Goal: Task Accomplishment & Management: Manage account settings

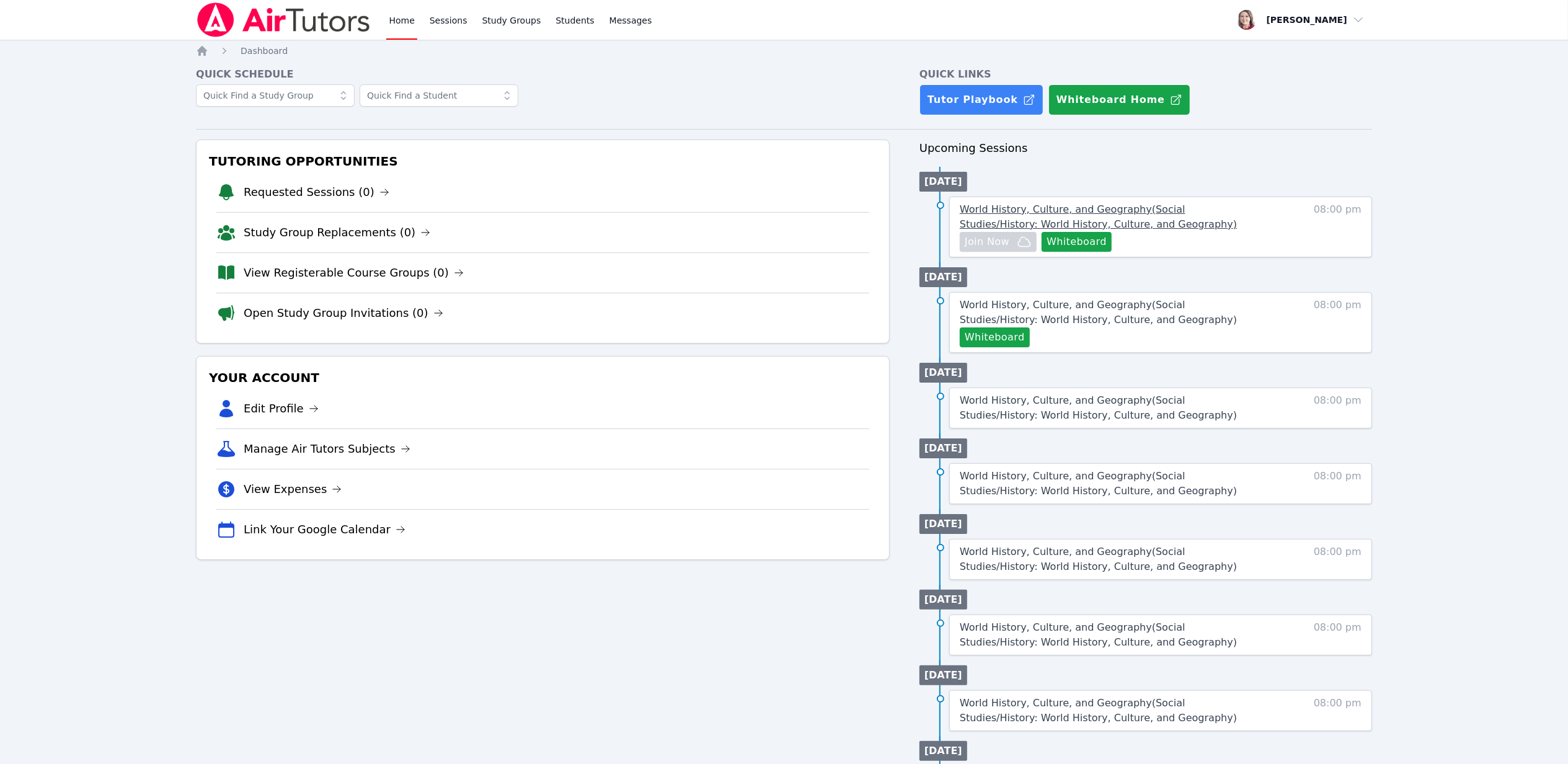
click at [1076, 219] on span "World History, Culture, and Geography ( Social Studies/History: World History, …" at bounding box center [1098, 216] width 277 height 27
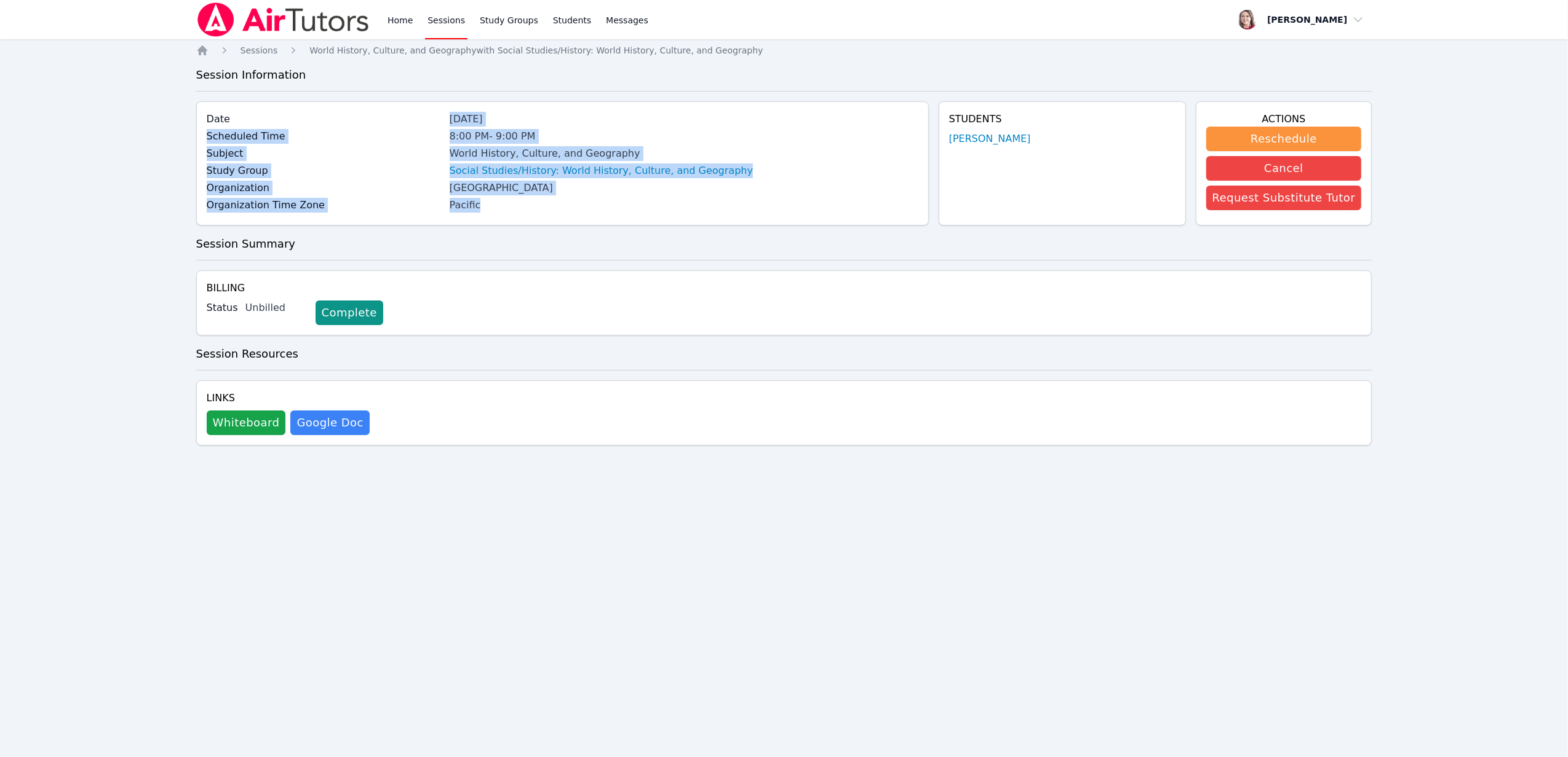
drag, startPoint x: 500, startPoint y: 208, endPoint x: 440, endPoint y: 127, distance: 100.8
click at [440, 127] on div "Date Oct 15, 2025 Scheduled Time 8:00 PM - 9:00 PM Subject World History, Cultu…" at bounding box center [562, 163] width 733 height 124
copy div "Oct 15, 2025 Scheduled Time 8:00 PM - 9:00 PM Subject World History, Culture, a…"
click at [428, 126] on label "Date" at bounding box center [324, 119] width 236 height 15
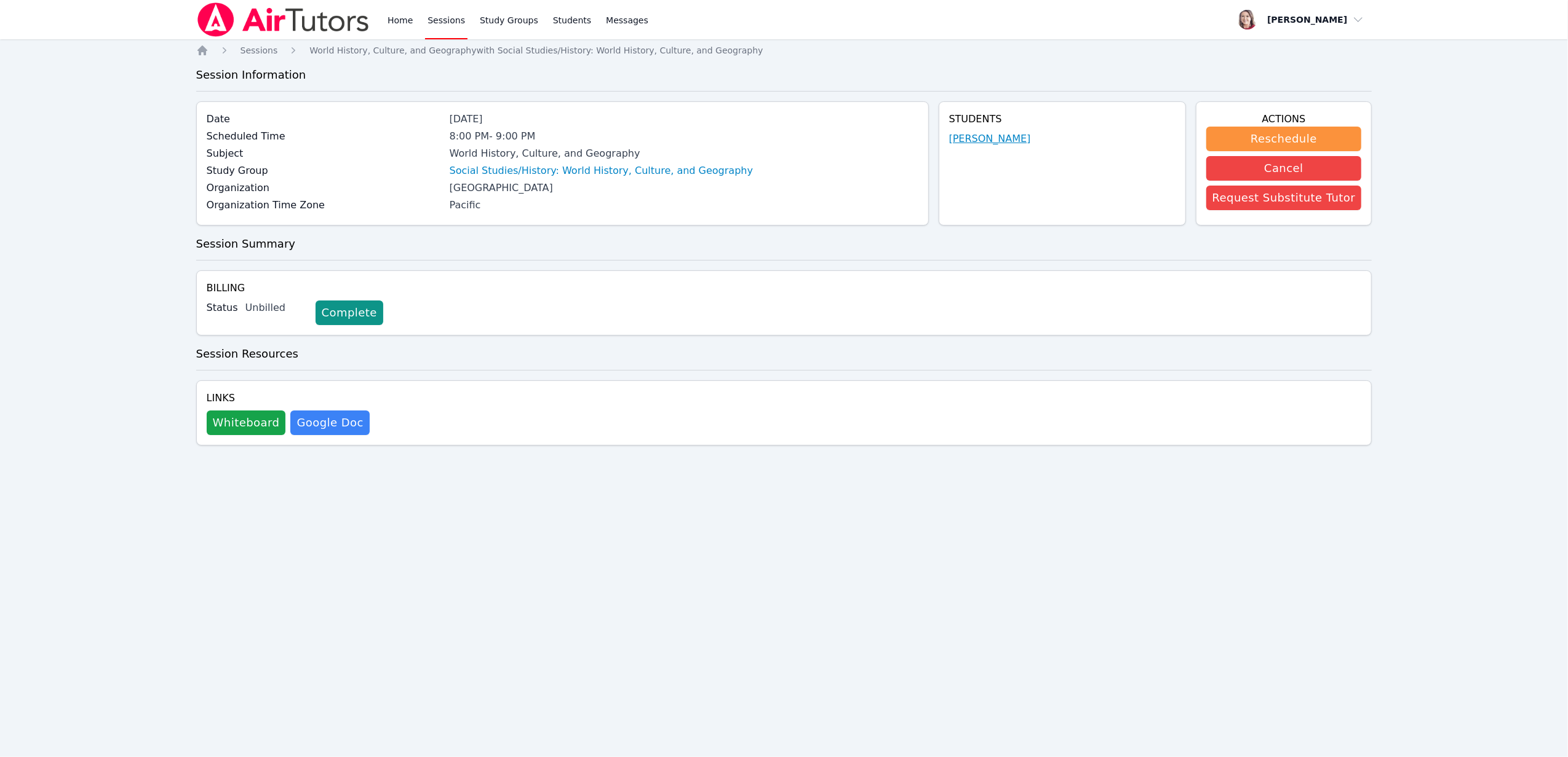
click at [1006, 138] on link "[PERSON_NAME]" at bounding box center [990, 139] width 81 height 15
click at [400, 14] on link "Home" at bounding box center [399, 20] width 30 height 39
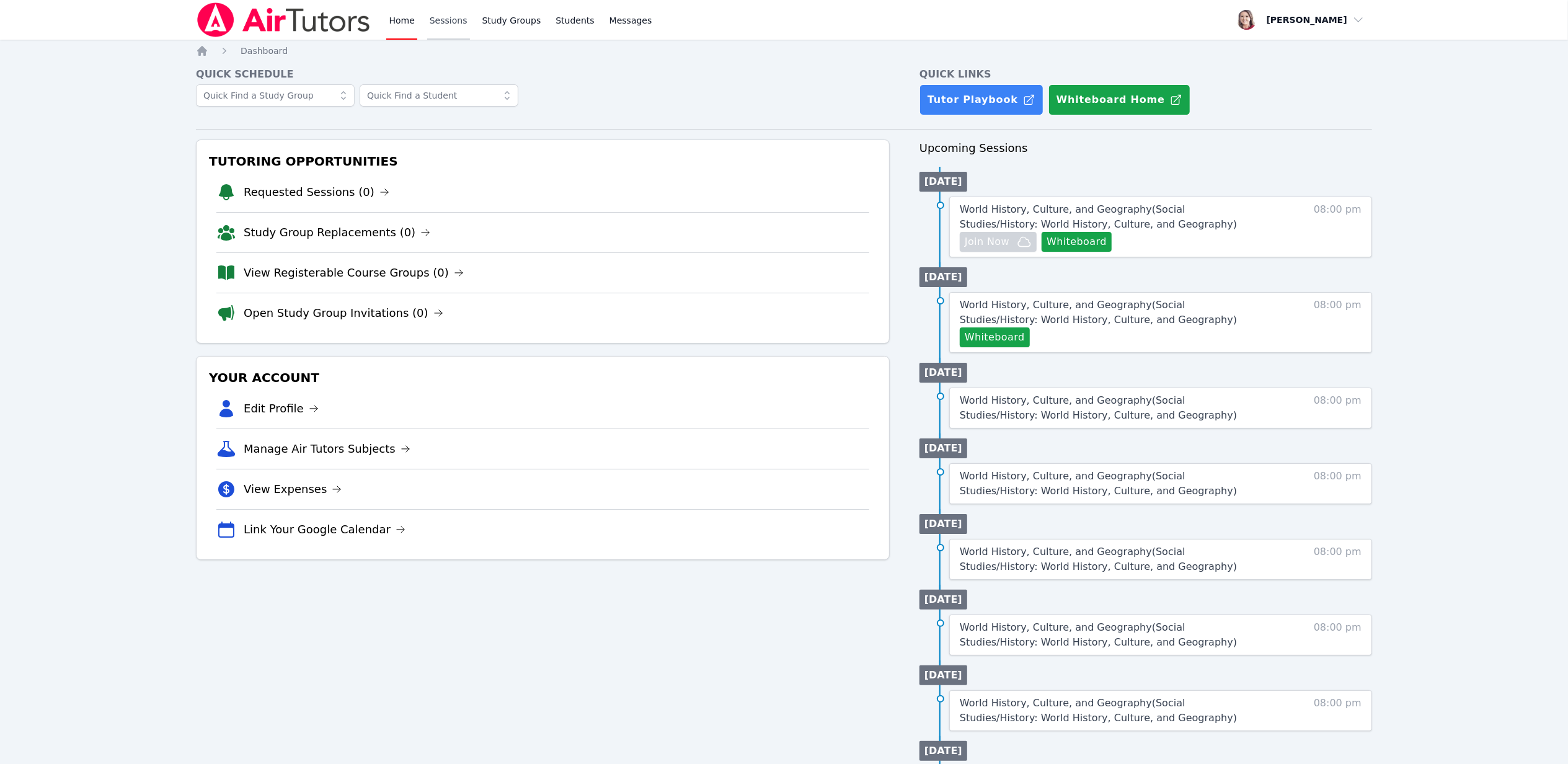
click at [449, 23] on link "Sessions" at bounding box center [449, 20] width 43 height 40
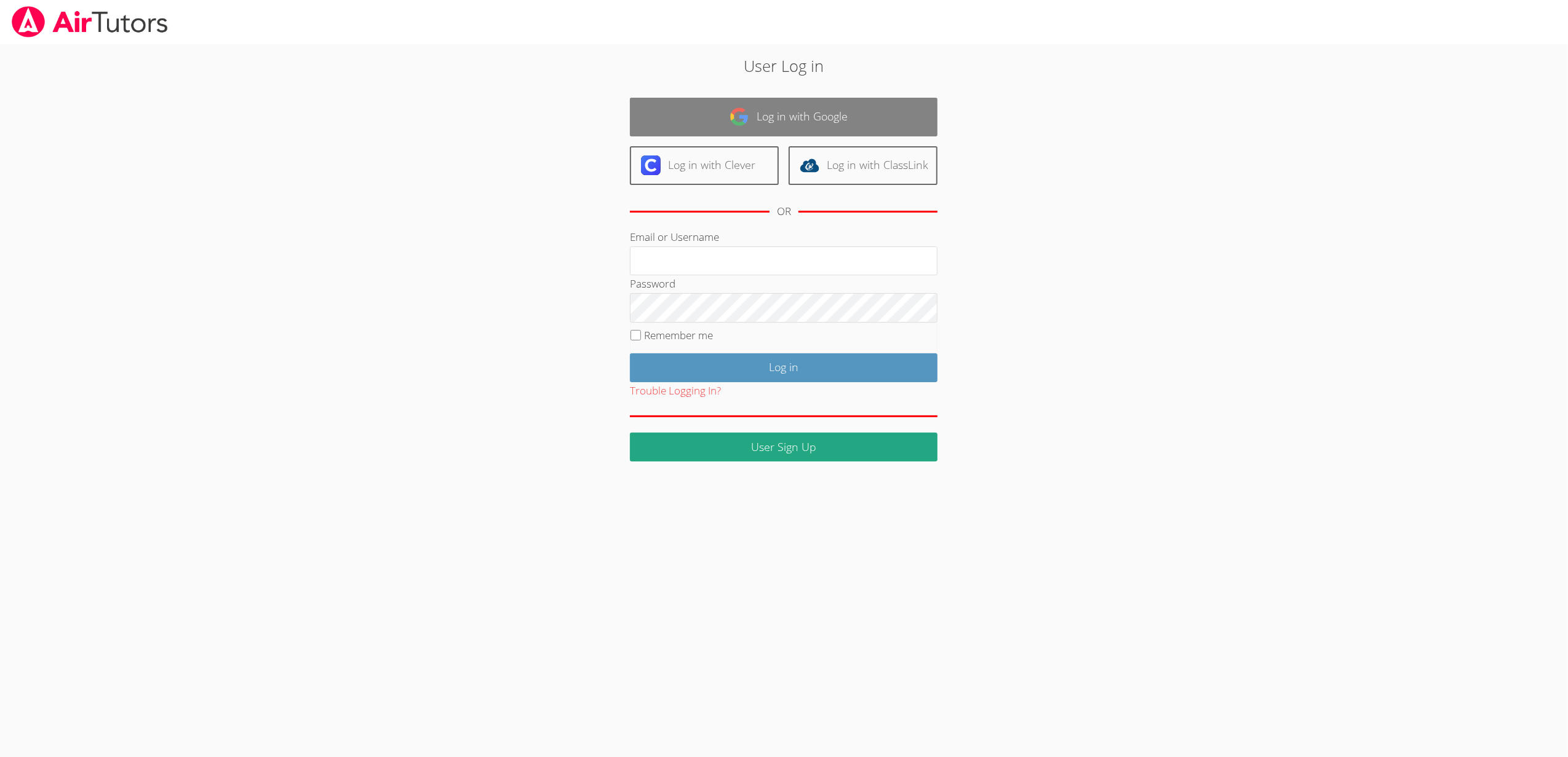
type input "sbrinkley26@gmail.com"
click at [842, 116] on link "Log in with Google" at bounding box center [783, 116] width 308 height 39
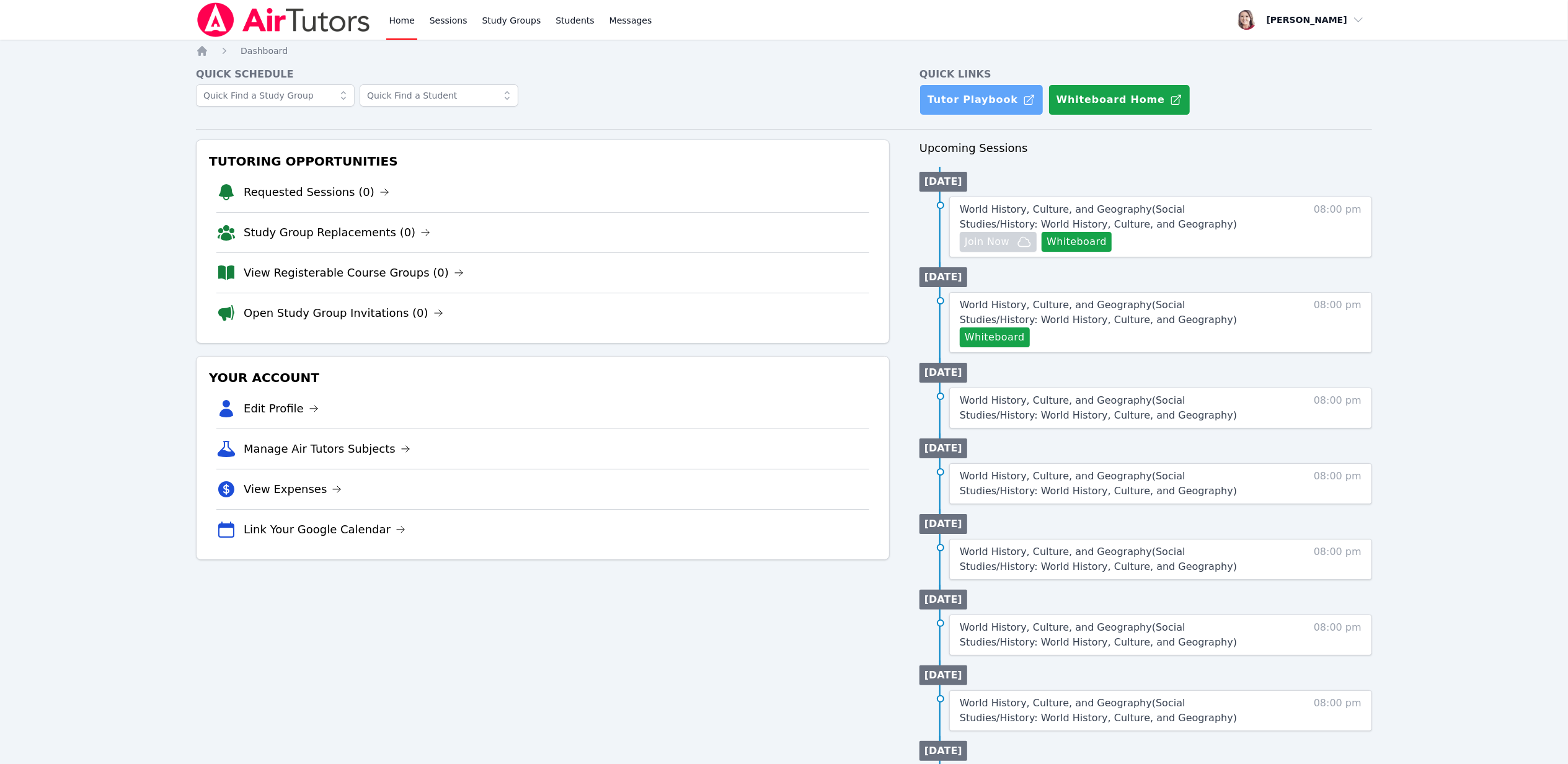
click at [988, 98] on link "Tutor Playbook" at bounding box center [982, 100] width 124 height 31
click at [1084, 309] on span "World History, Culture, and Geography ( Social Studies/History: World History, …" at bounding box center [1098, 312] width 277 height 27
